Goal: Information Seeking & Learning: Learn about a topic

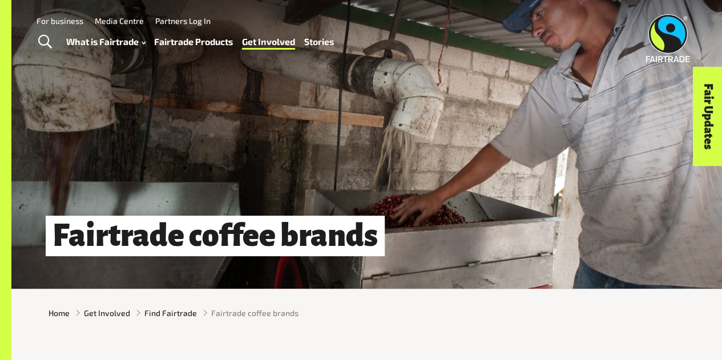
drag, startPoint x: 0, startPoint y: 0, endPoint x: 696, endPoint y: -69, distance: 699.0
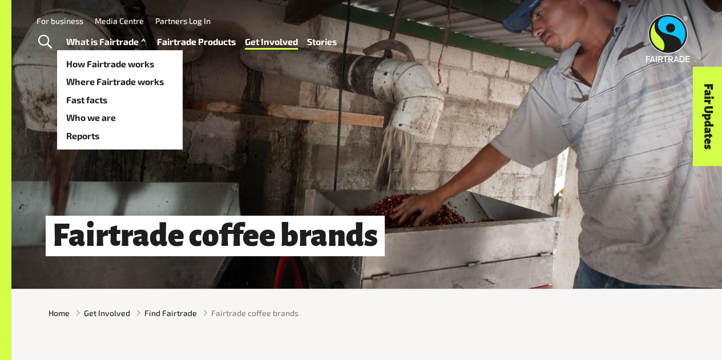
click at [95, 44] on link "What is Fairtrade" at bounding box center [107, 42] width 82 height 16
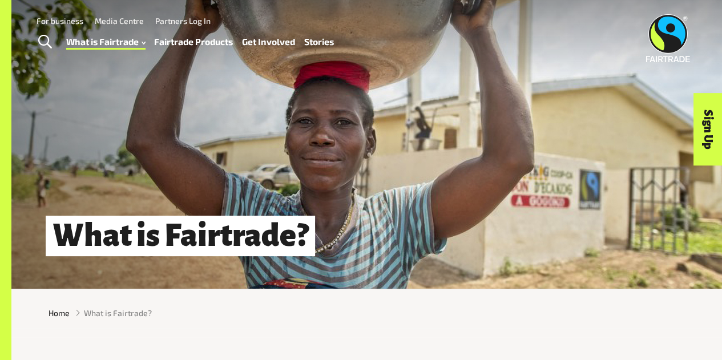
click at [213, 43] on link "Fairtrade Products" at bounding box center [193, 42] width 79 height 16
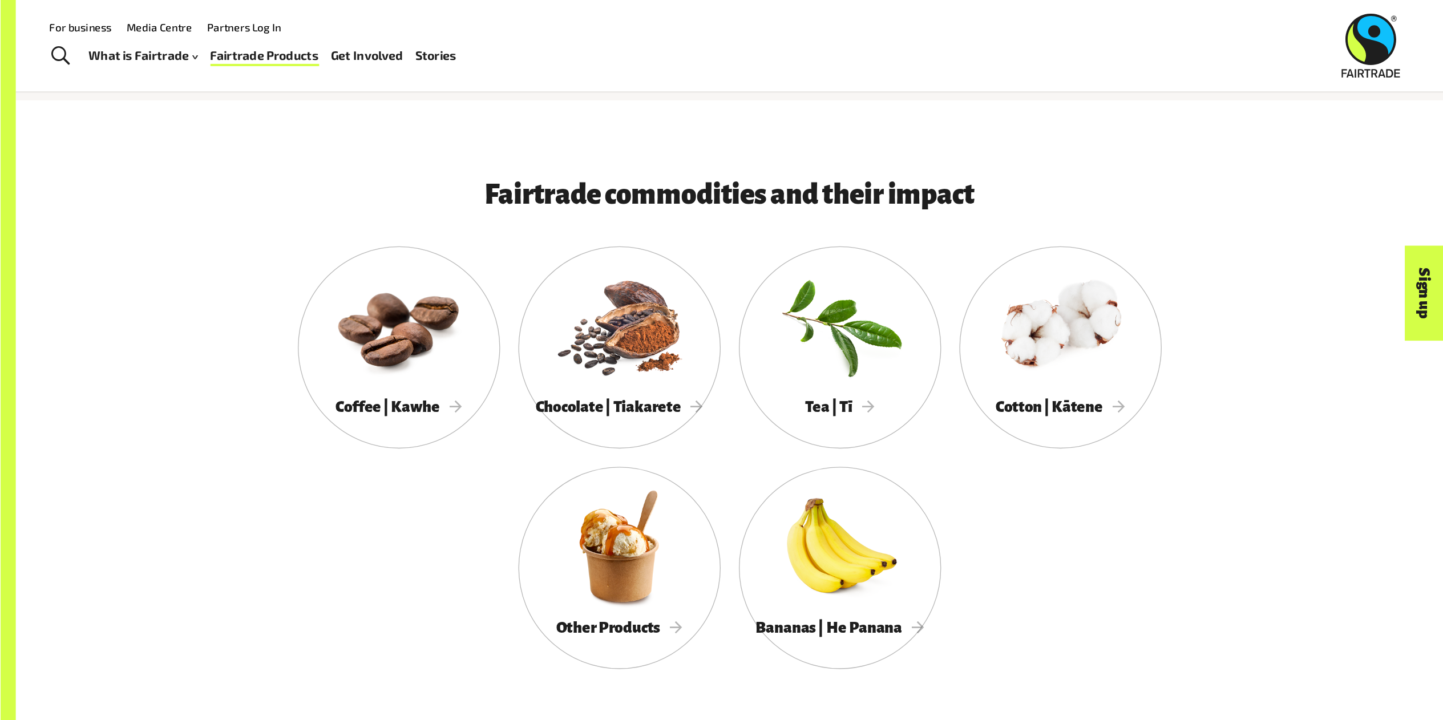
scroll to position [604, 0]
